Goal: Information Seeking & Learning: Learn about a topic

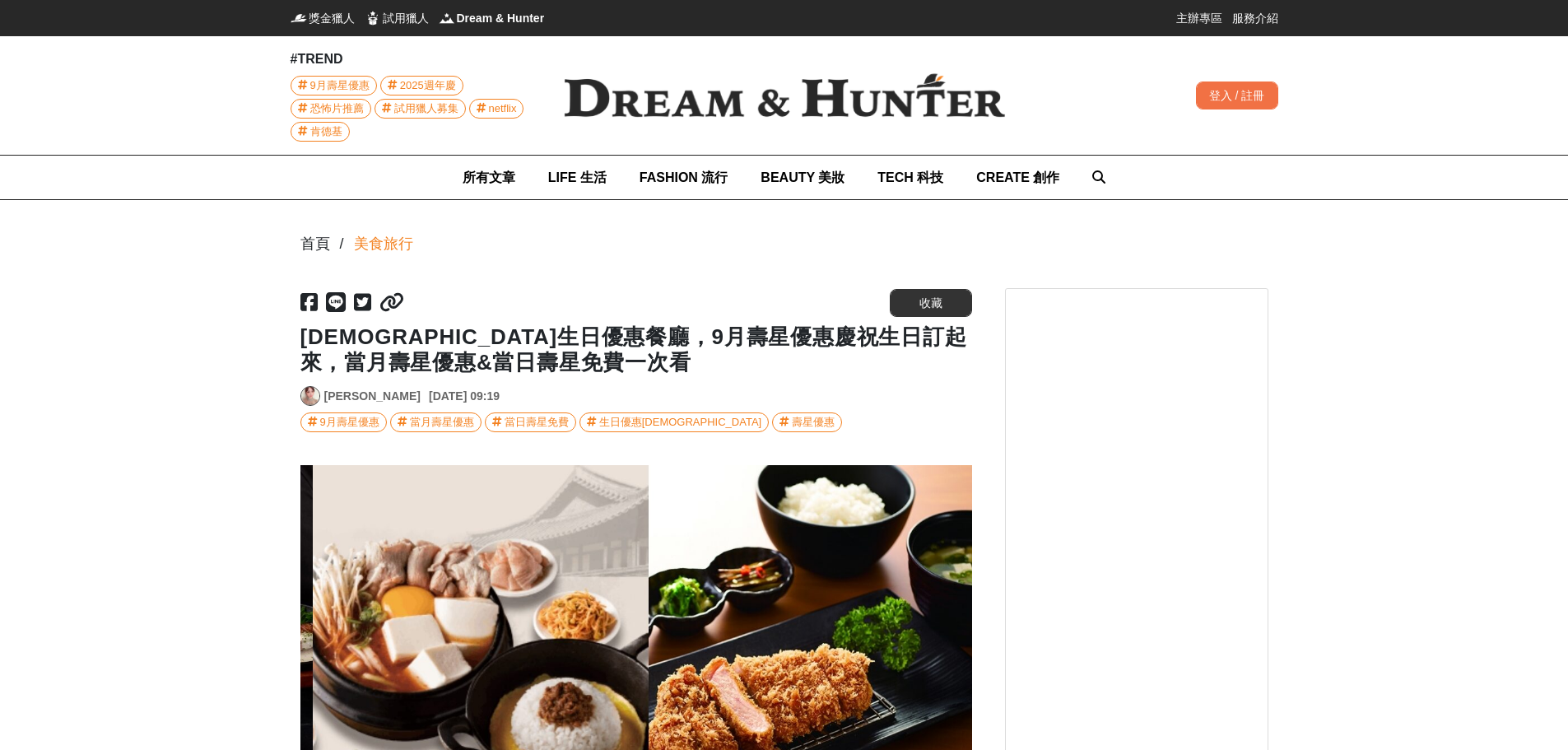
scroll to position [0, 2685]
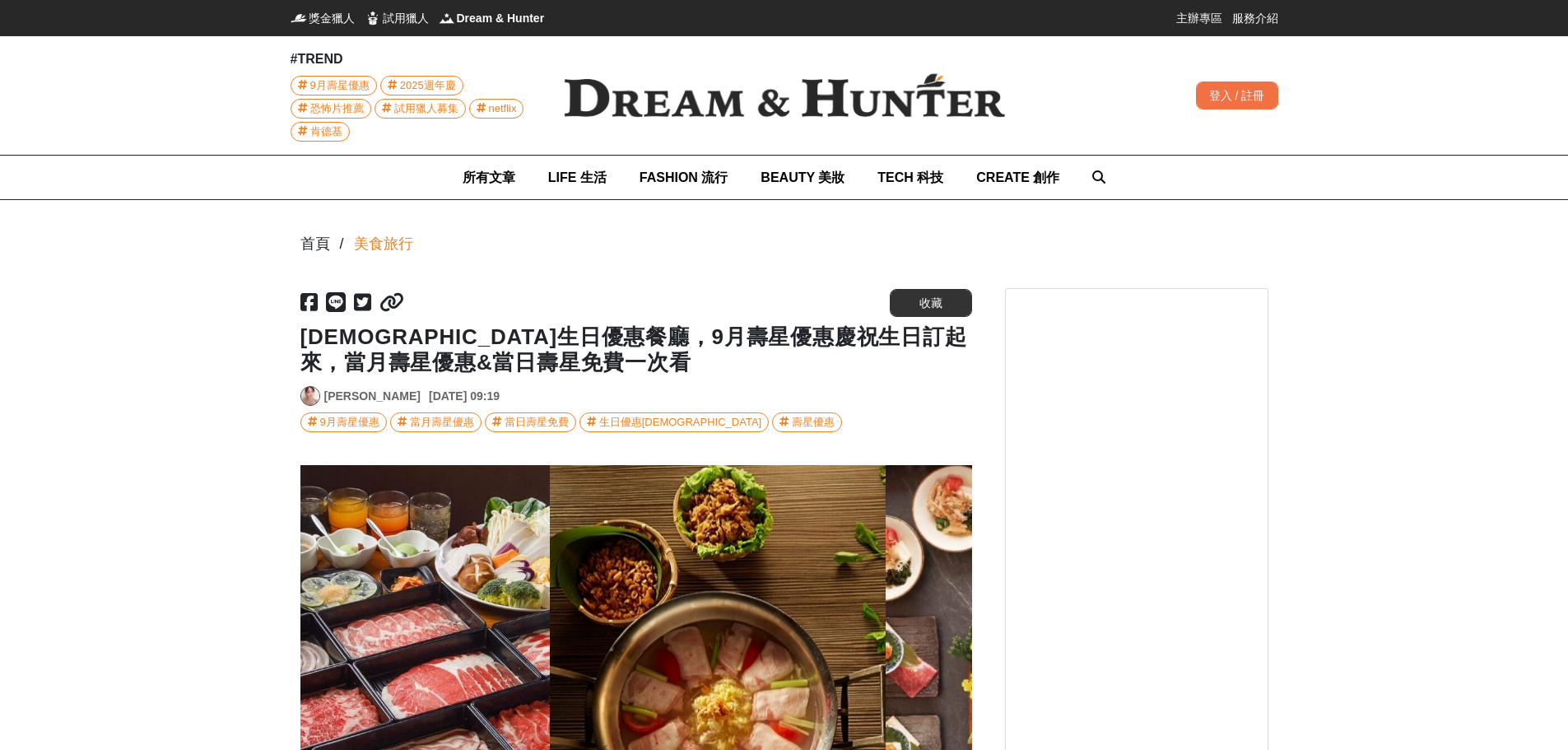
scroll to position [0, 1490]
